Goal: Check status: Check status

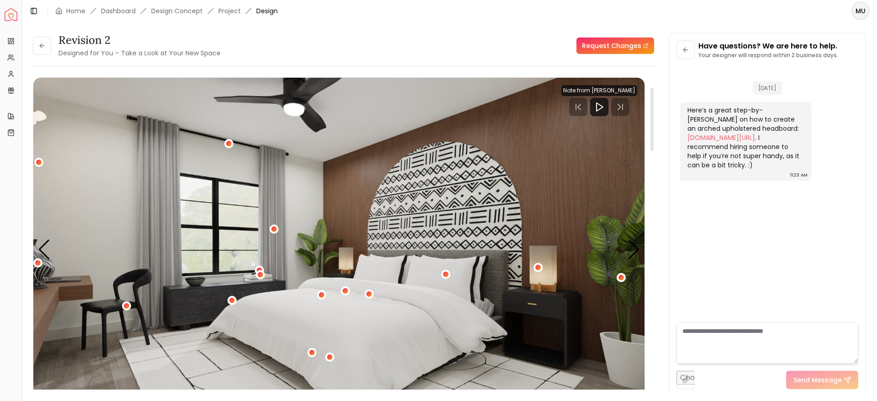
scroll to position [70, 0]
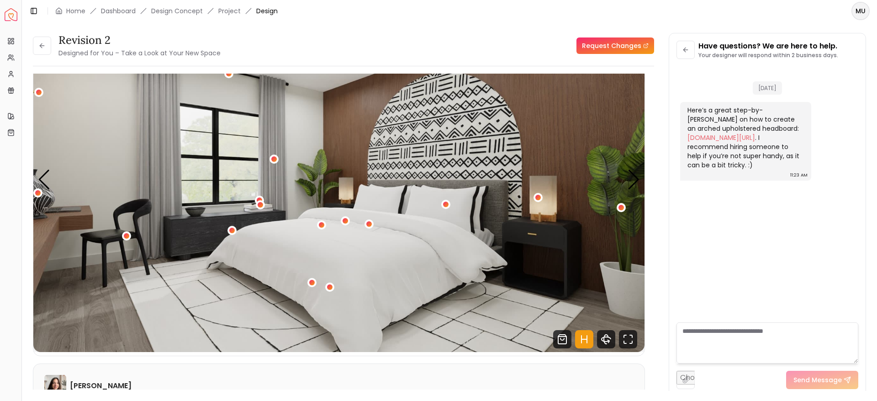
click at [748, 142] on div "Here’s a great step-by-step guide on how to create an arched upholstered headbo…" at bounding box center [744, 138] width 115 height 64
click at [742, 137] on link "suzannekryton.com/blog/diy-arched-upholstered-headboard" at bounding box center [721, 137] width 68 height 9
click at [42, 48] on icon at bounding box center [41, 45] width 7 height 7
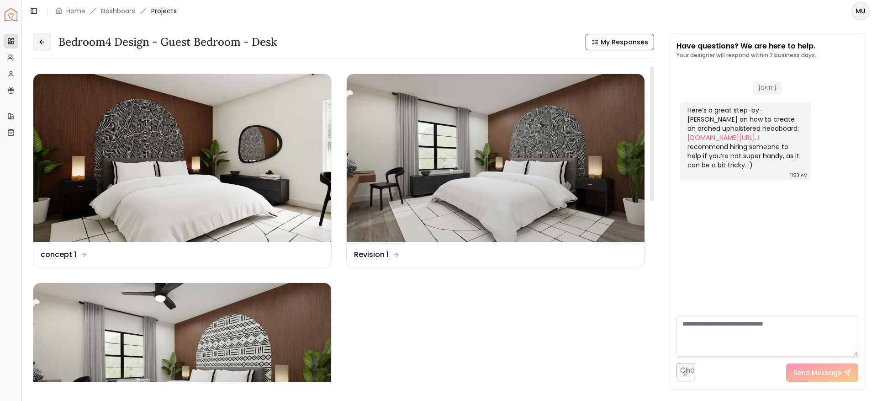
click at [45, 39] on icon at bounding box center [41, 41] width 7 height 7
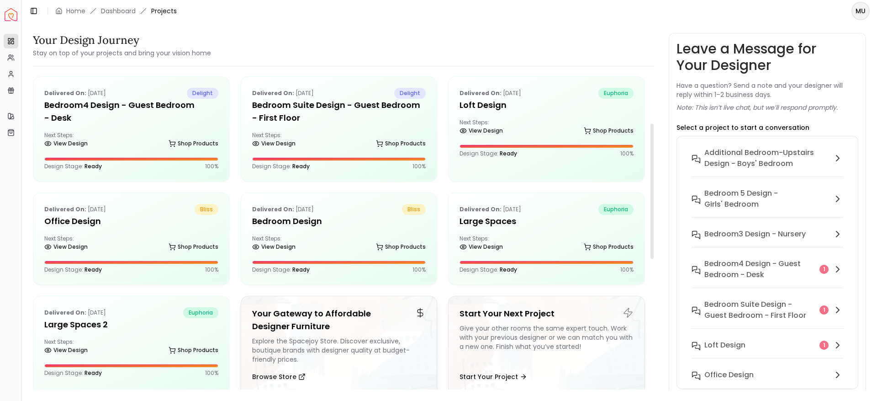
scroll to position [116, 0]
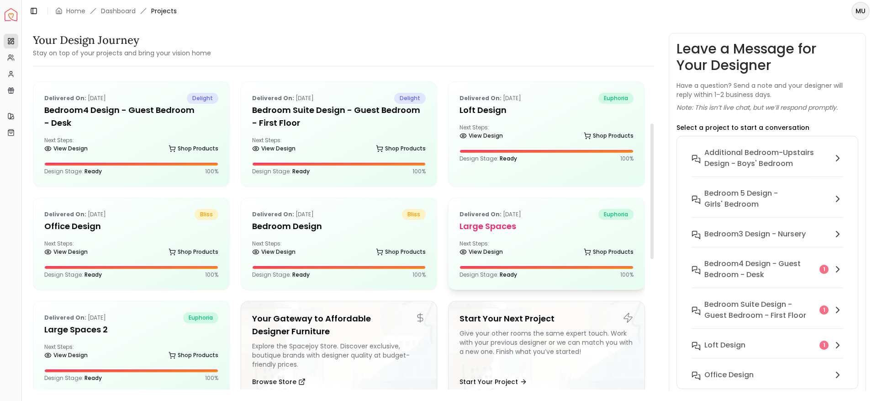
click at [512, 236] on div "Delivered on: [DATE] euphoria Large Spaces Next Steps: View Design Shop Product…" at bounding box center [547, 243] width 196 height 91
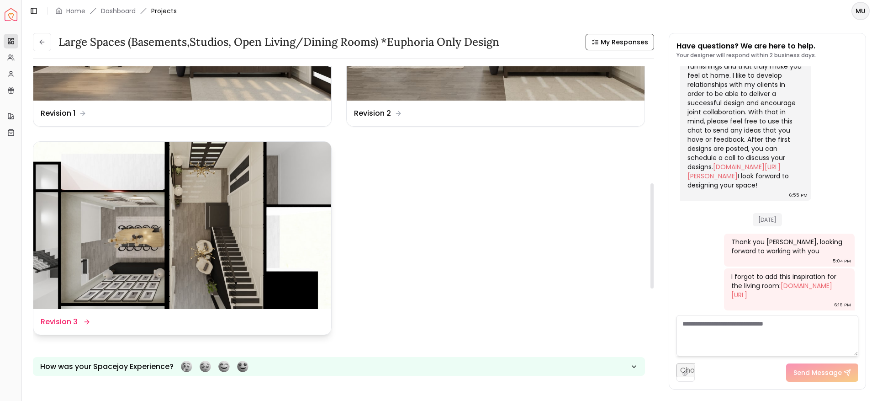
scroll to position [351, 0]
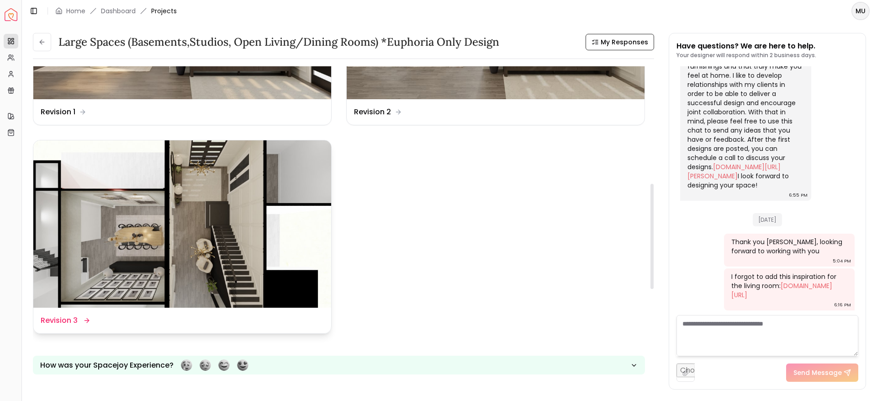
click at [253, 263] on img at bounding box center [182, 224] width 298 height 168
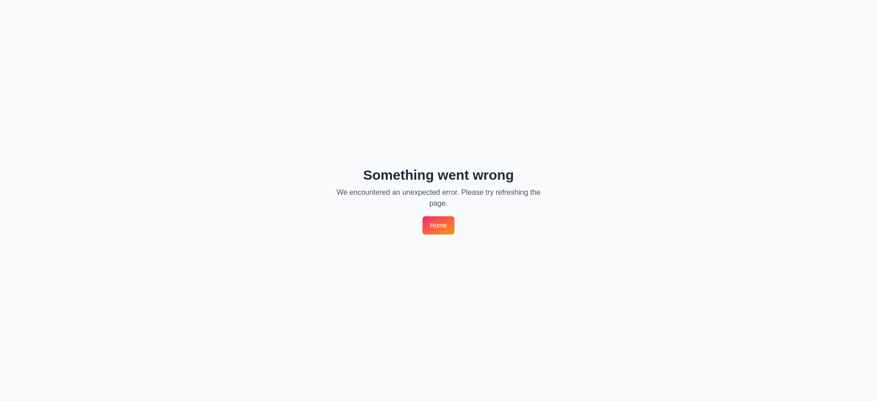
click at [436, 221] on link "Home" at bounding box center [439, 225] width 32 height 18
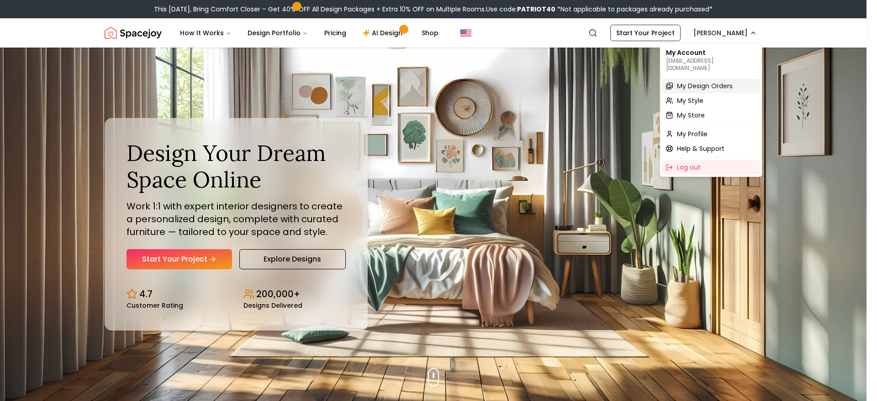
click at [703, 82] on span "My Design Orders" at bounding box center [705, 85] width 56 height 9
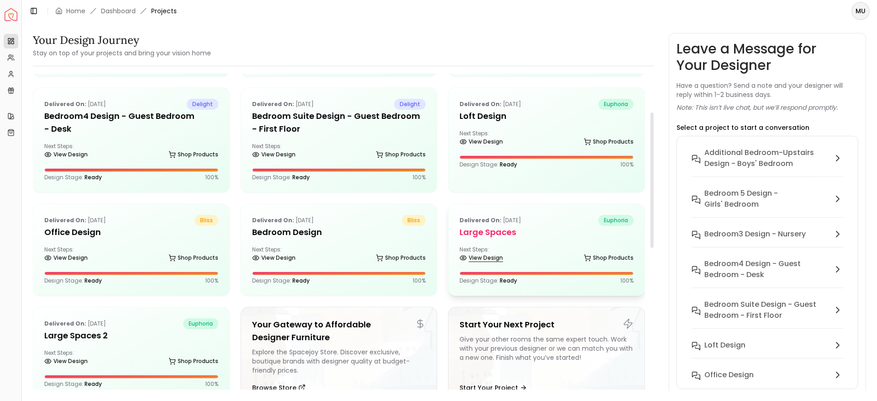
scroll to position [116, 0]
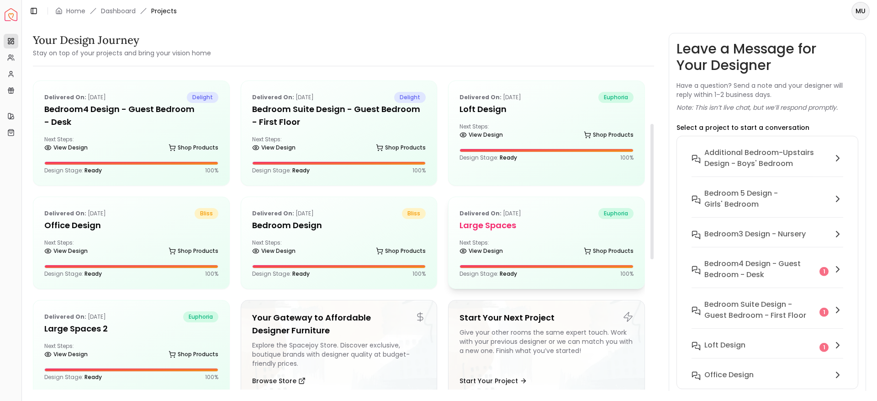
click at [492, 238] on div "Delivered on: [DATE] euphoria Large Spaces Next Steps: View Design Shop Product…" at bounding box center [547, 242] width 196 height 91
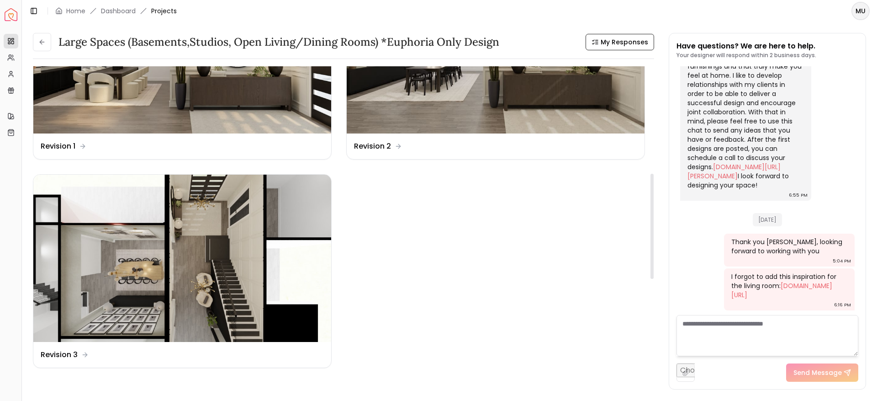
scroll to position [323, 0]
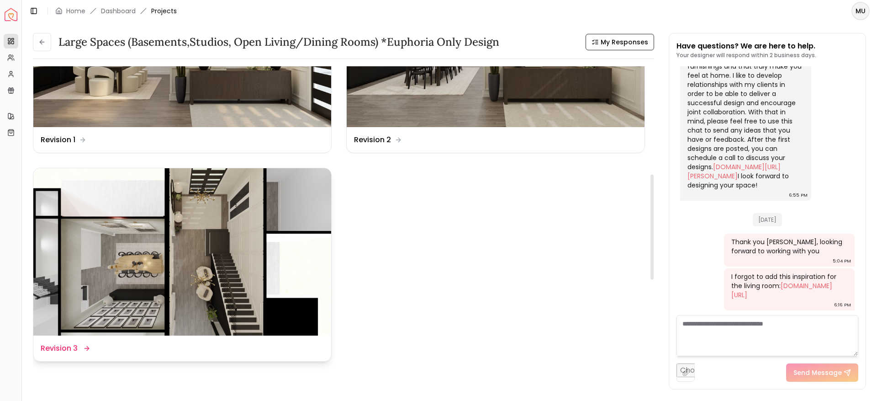
click at [236, 273] on img at bounding box center [182, 252] width 298 height 168
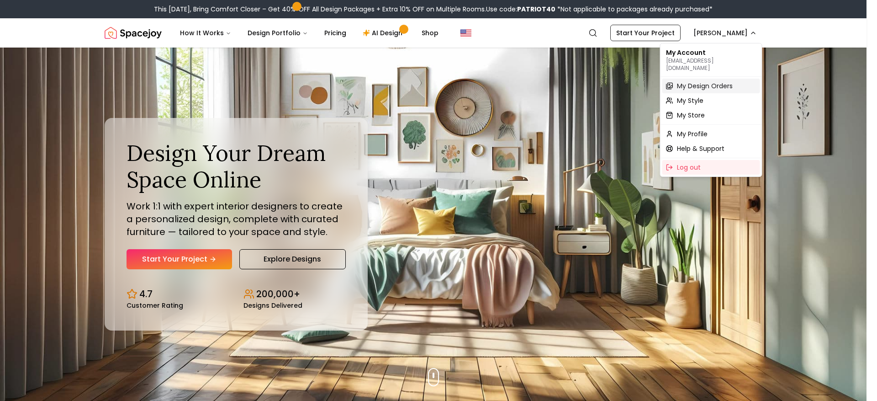
click at [710, 81] on span "My Design Orders" at bounding box center [705, 85] width 56 height 9
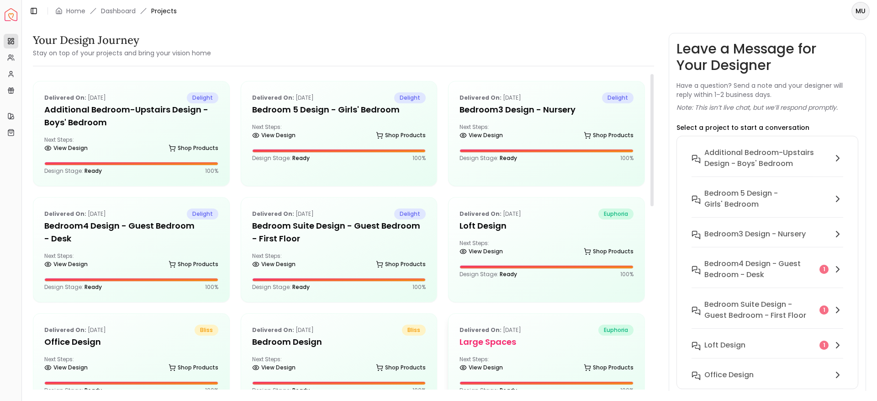
click at [451, 345] on div "Delivered on: [DATE] euphoria Large Spaces Next Steps: View Design Shop Product…" at bounding box center [547, 358] width 196 height 91
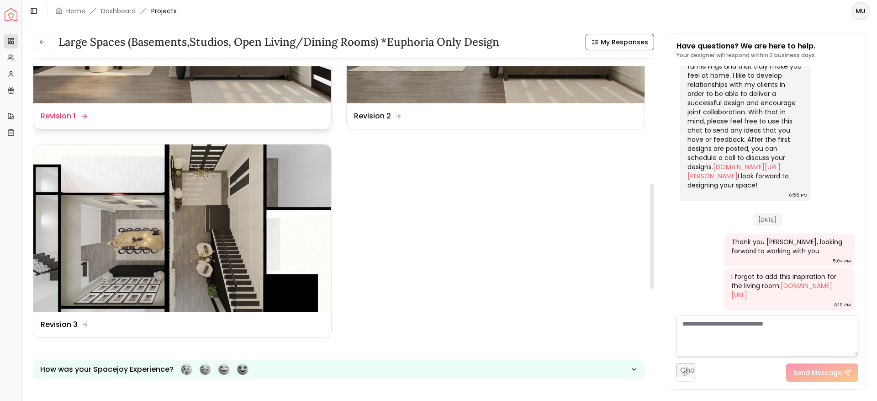
scroll to position [351, 0]
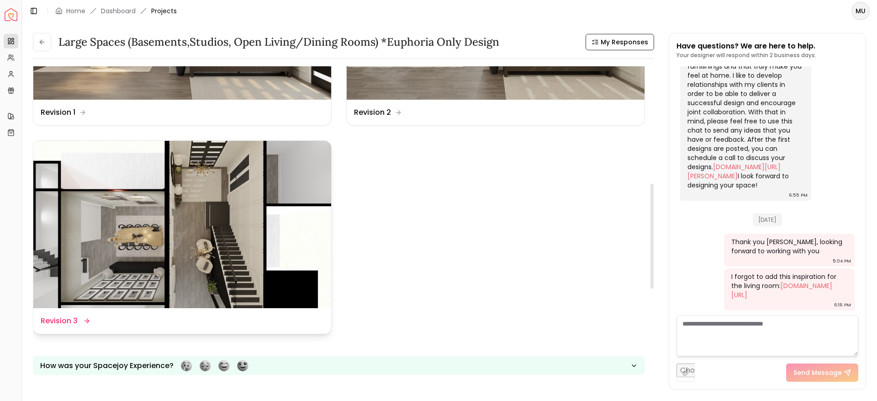
click at [228, 238] on img at bounding box center [182, 225] width 298 height 168
